Goal: Task Accomplishment & Management: Manage account settings

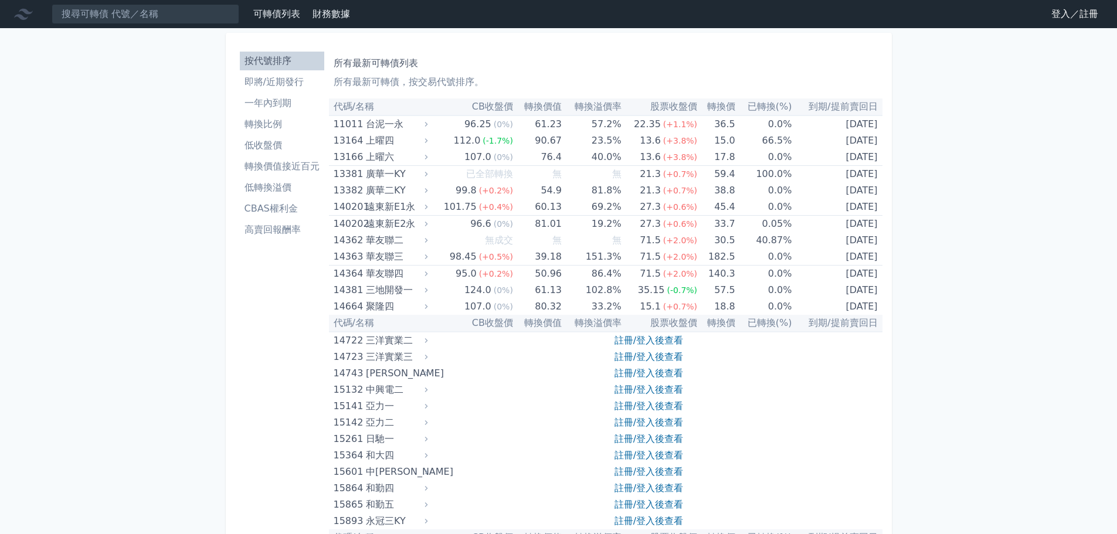
click at [1063, 18] on link "登入／註冊" at bounding box center [1075, 14] width 66 height 19
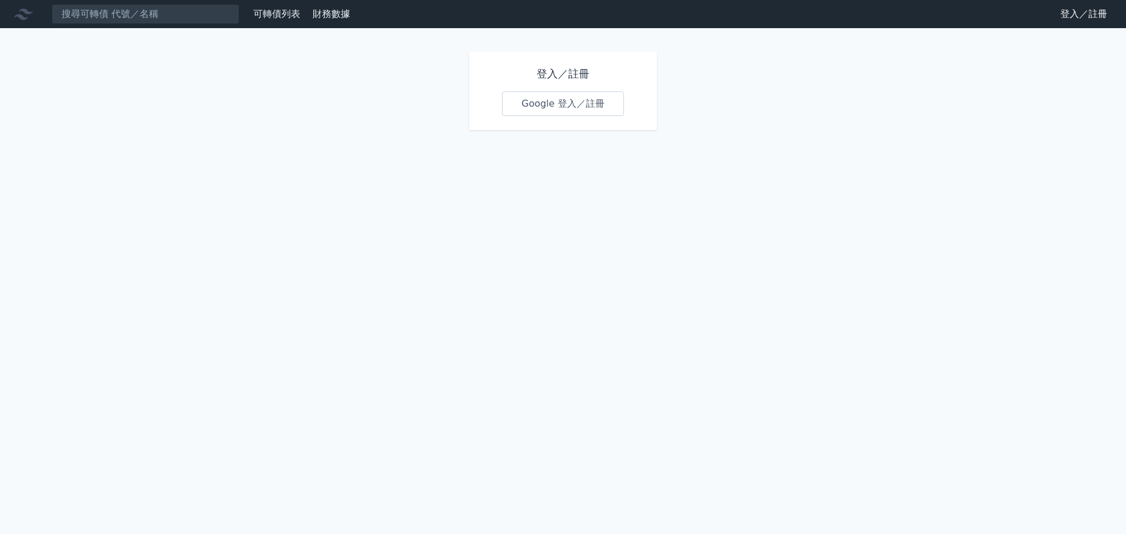
click at [571, 103] on link "Google 登入／註冊" at bounding box center [563, 103] width 122 height 25
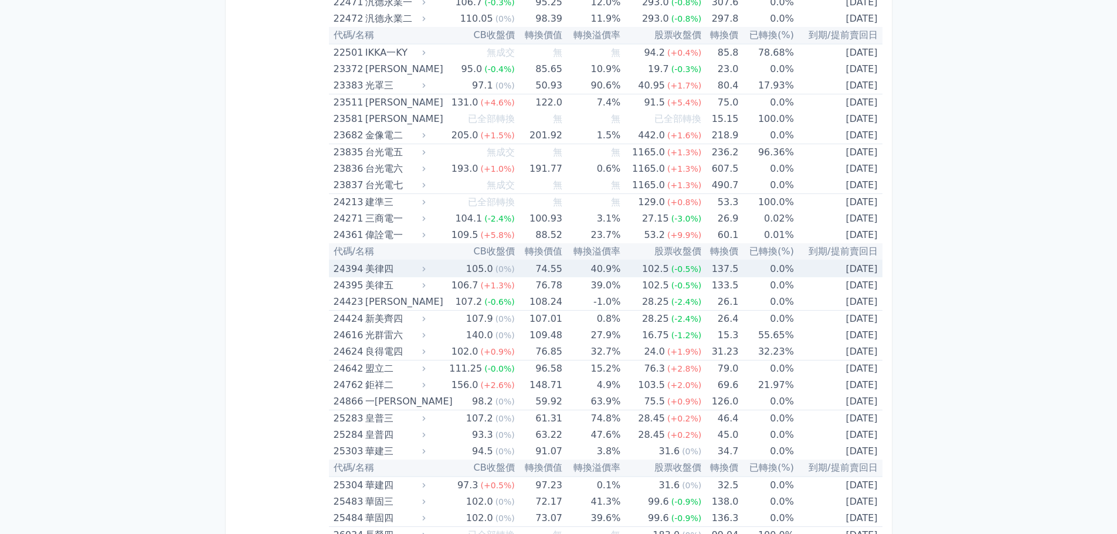
scroll to position [3402, 0]
